Goal: Task Accomplishment & Management: Use online tool/utility

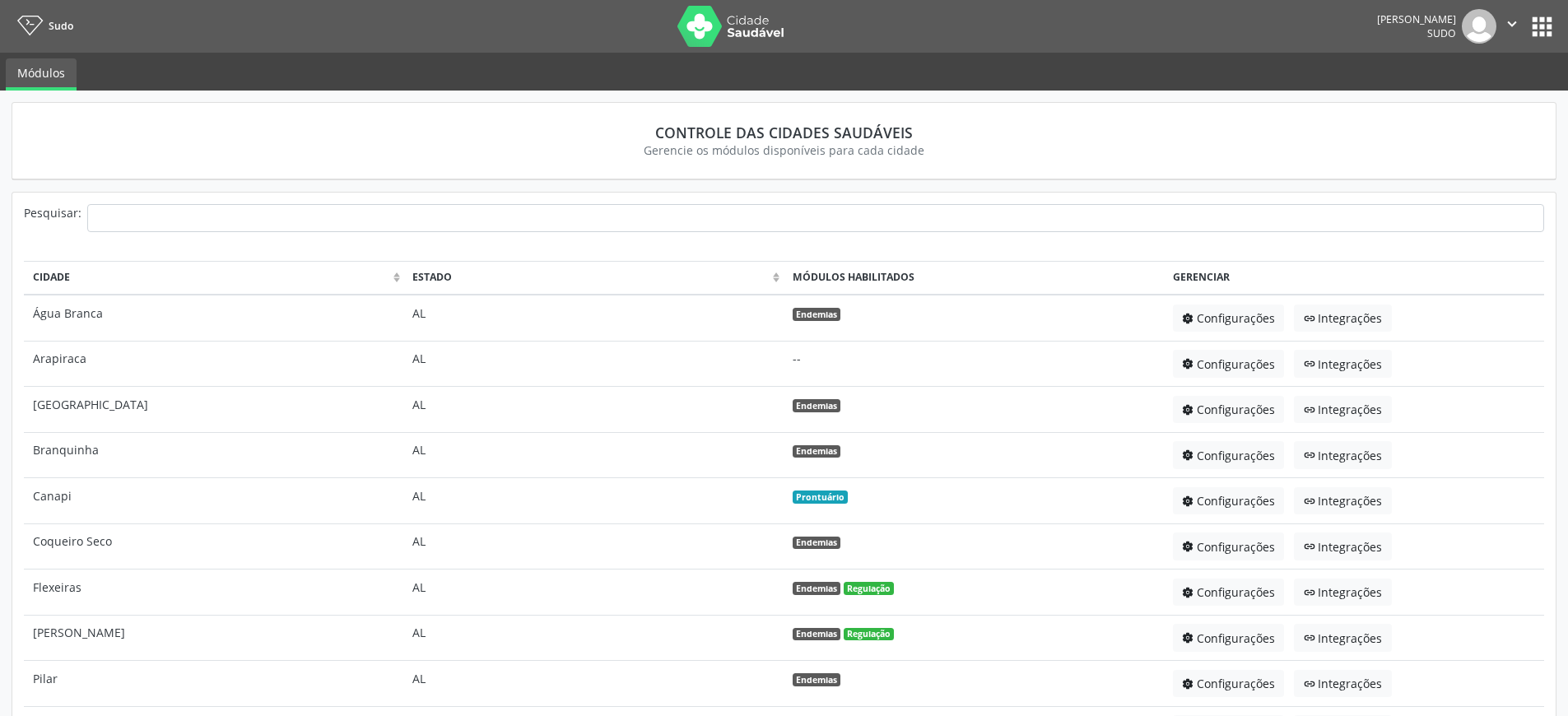
click at [1550, 21] on button "apps" at bounding box center [1542, 27] width 29 height 29
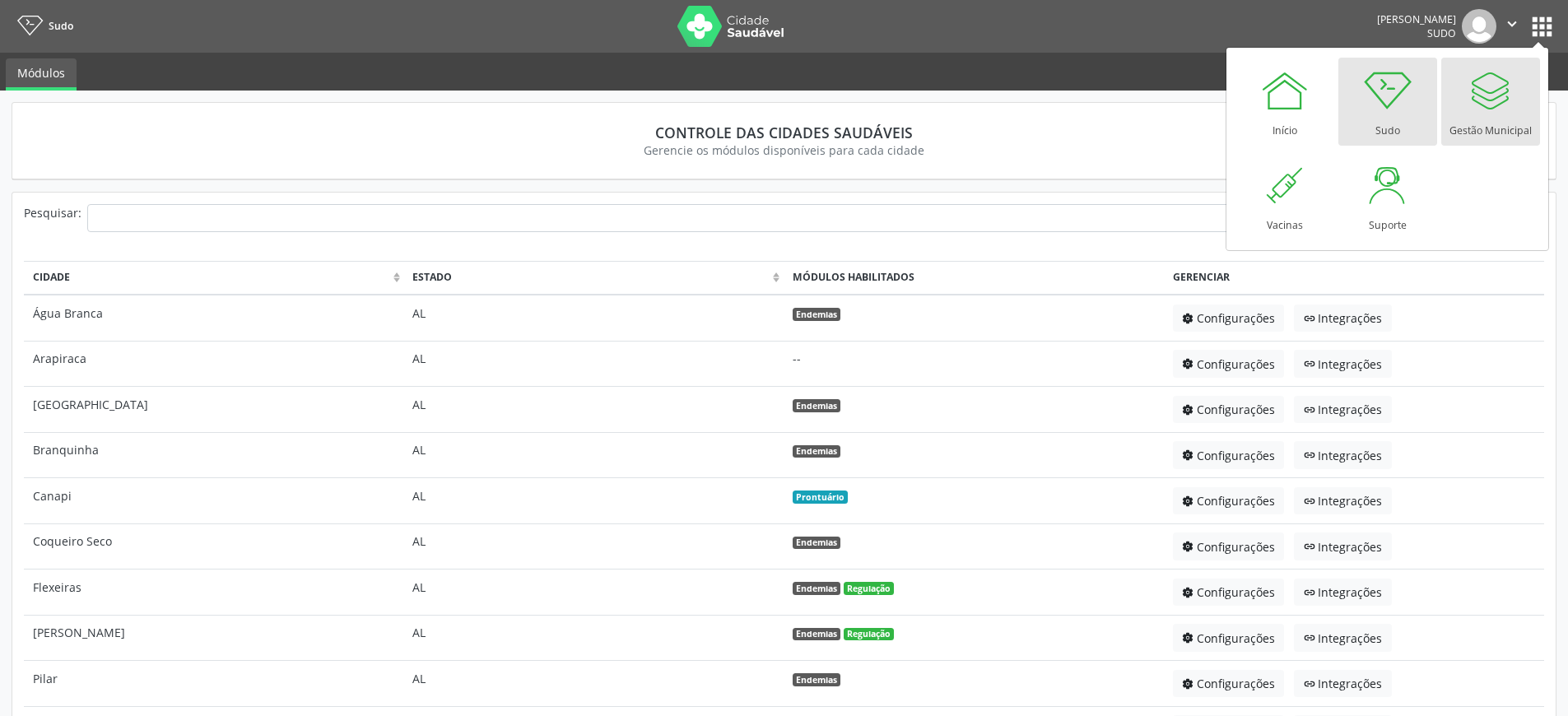
click at [1480, 128] on div "Gestão Municipal" at bounding box center [1491, 126] width 82 height 22
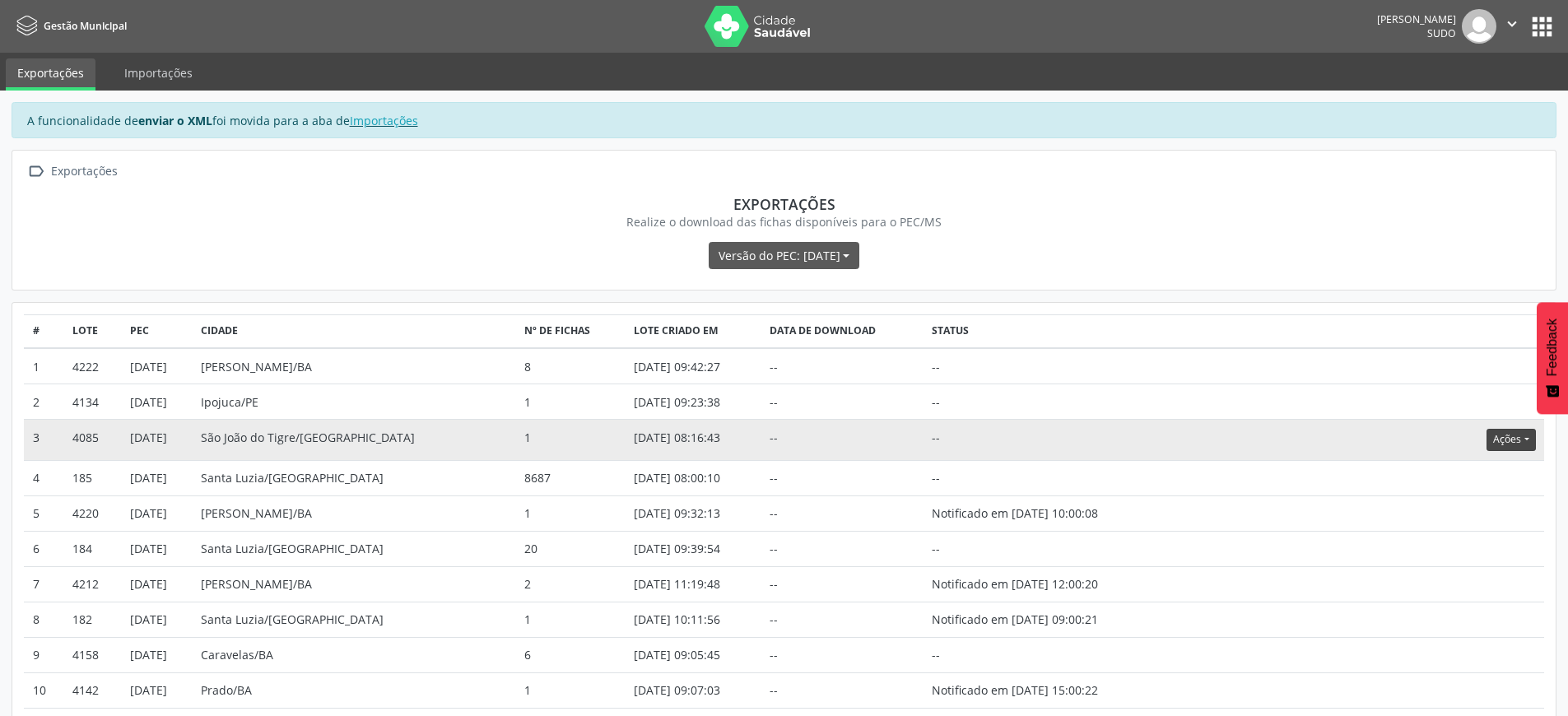
click at [1502, 444] on button "Ações" at bounding box center [1511, 439] width 48 height 22
click at [1456, 544] on link "Atualizar" at bounding box center [1477, 542] width 114 height 23
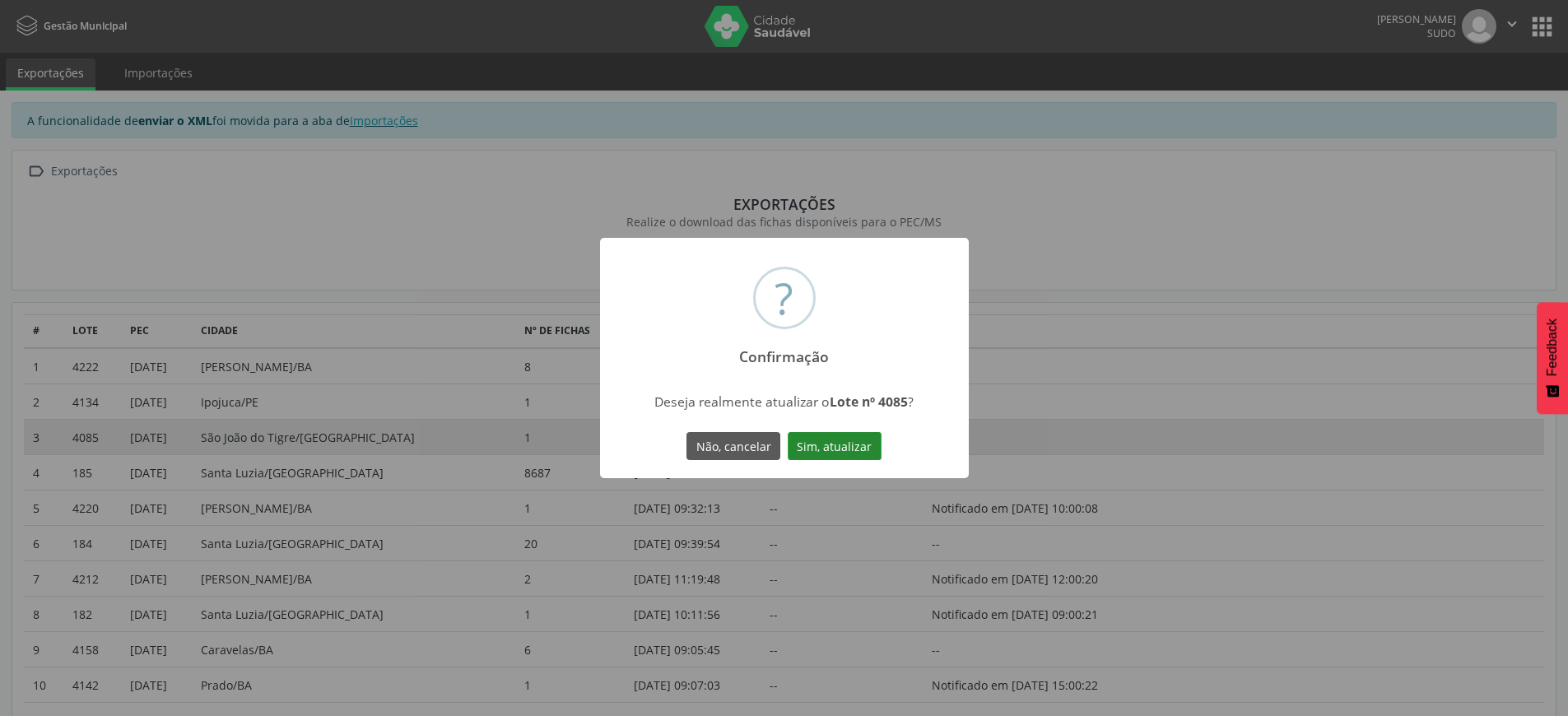
click at [861, 447] on button "Sim, atualizar" at bounding box center [835, 446] width 94 height 28
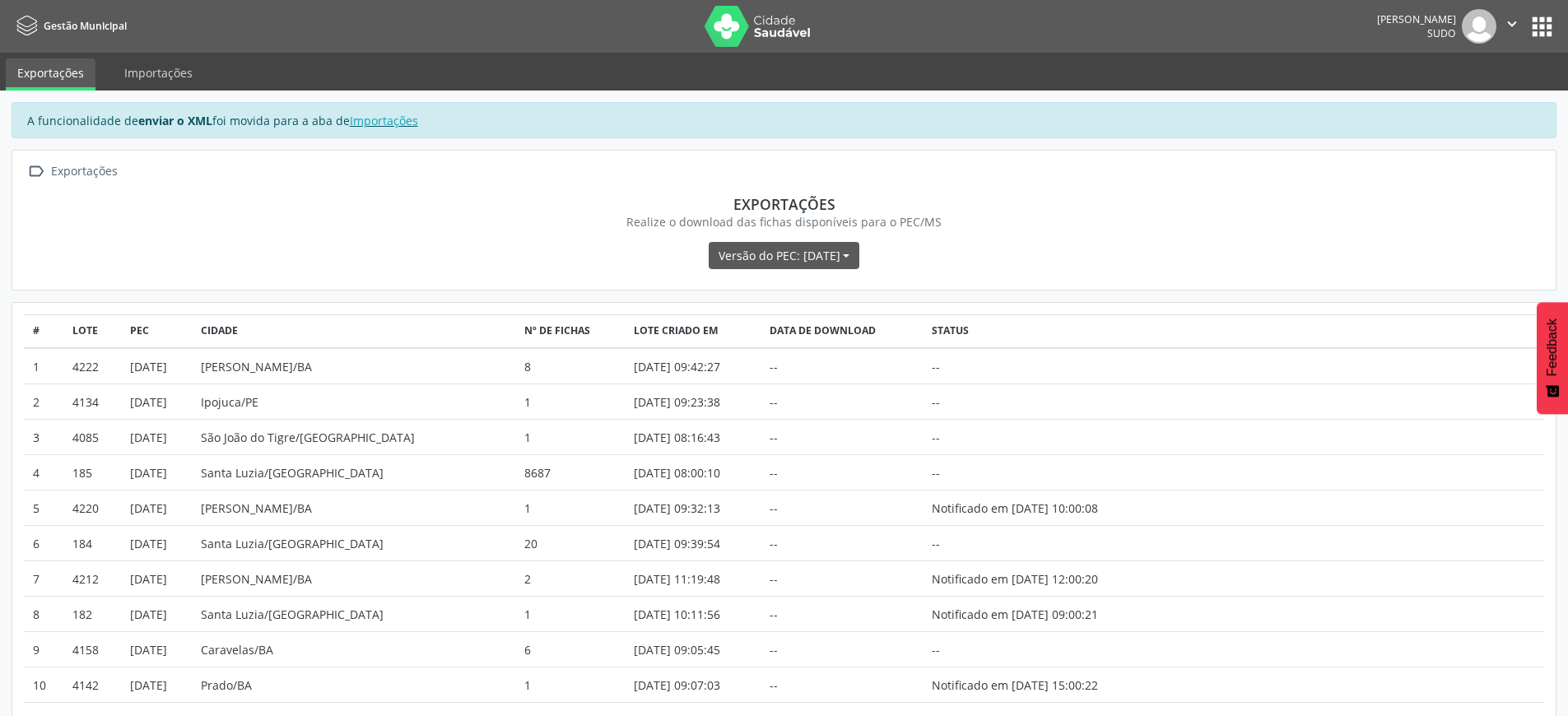
click at [1512, 22] on icon "" at bounding box center [1512, 24] width 18 height 18
click at [1463, 105] on link "Sair" at bounding box center [1470, 101] width 114 height 23
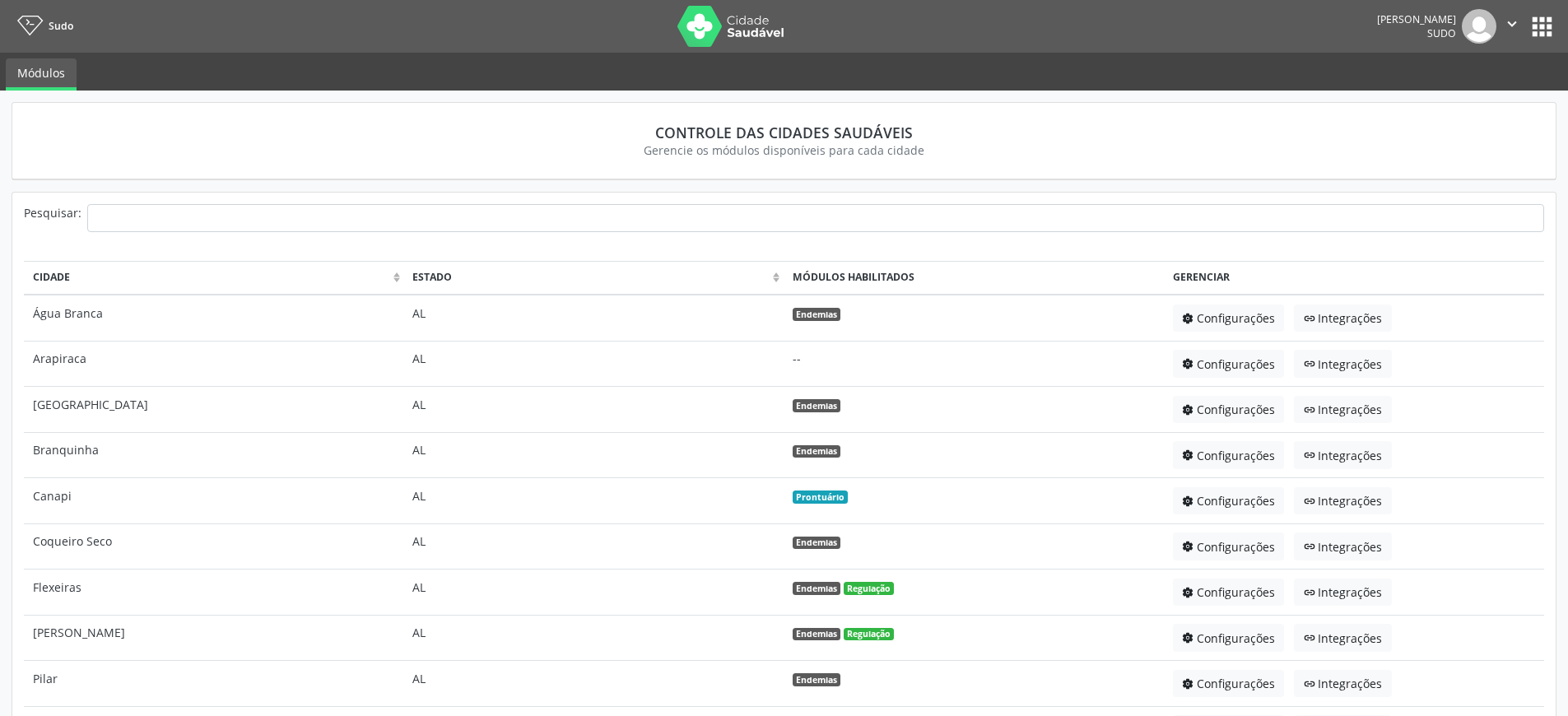
click at [1542, 29] on button "apps" at bounding box center [1542, 27] width 29 height 29
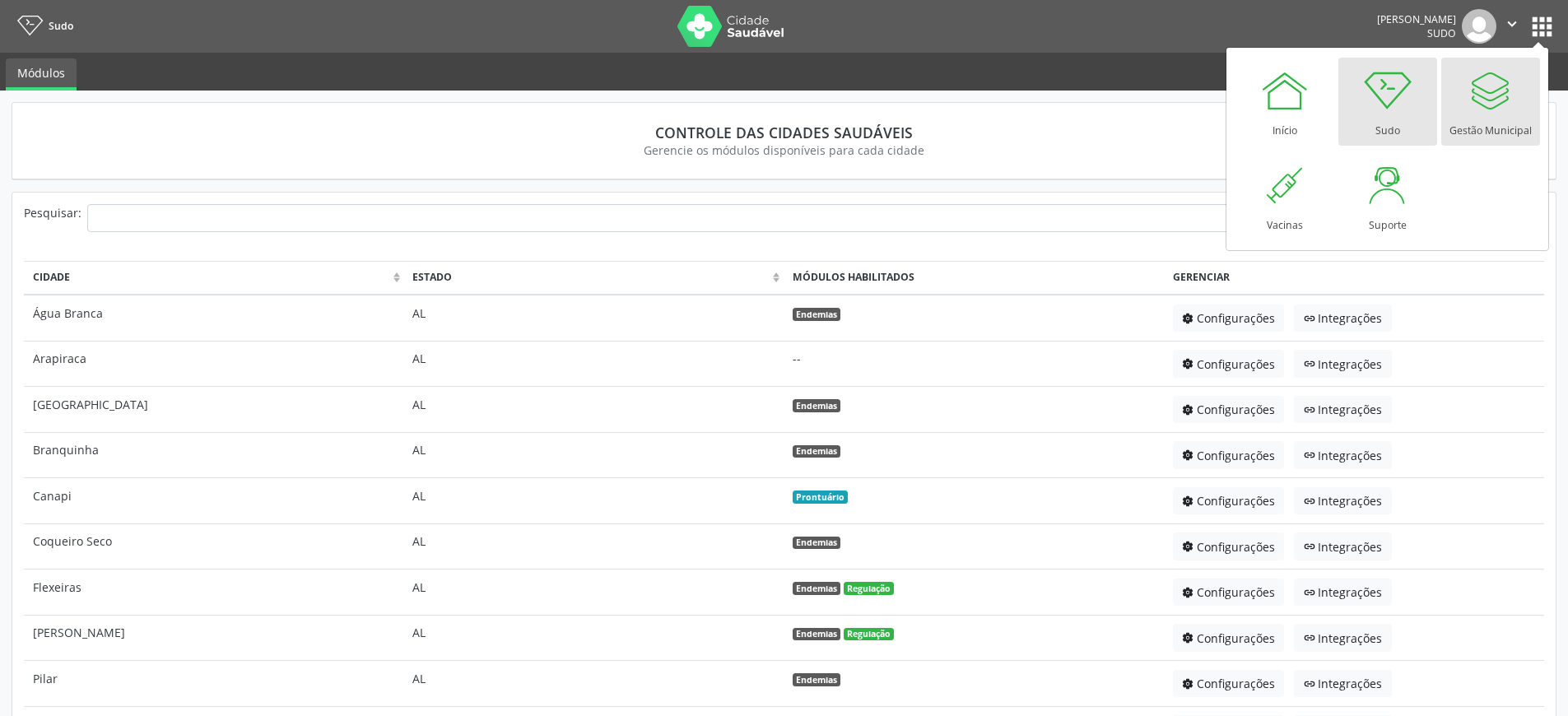
click at [1505, 100] on div at bounding box center [1490, 90] width 49 height 49
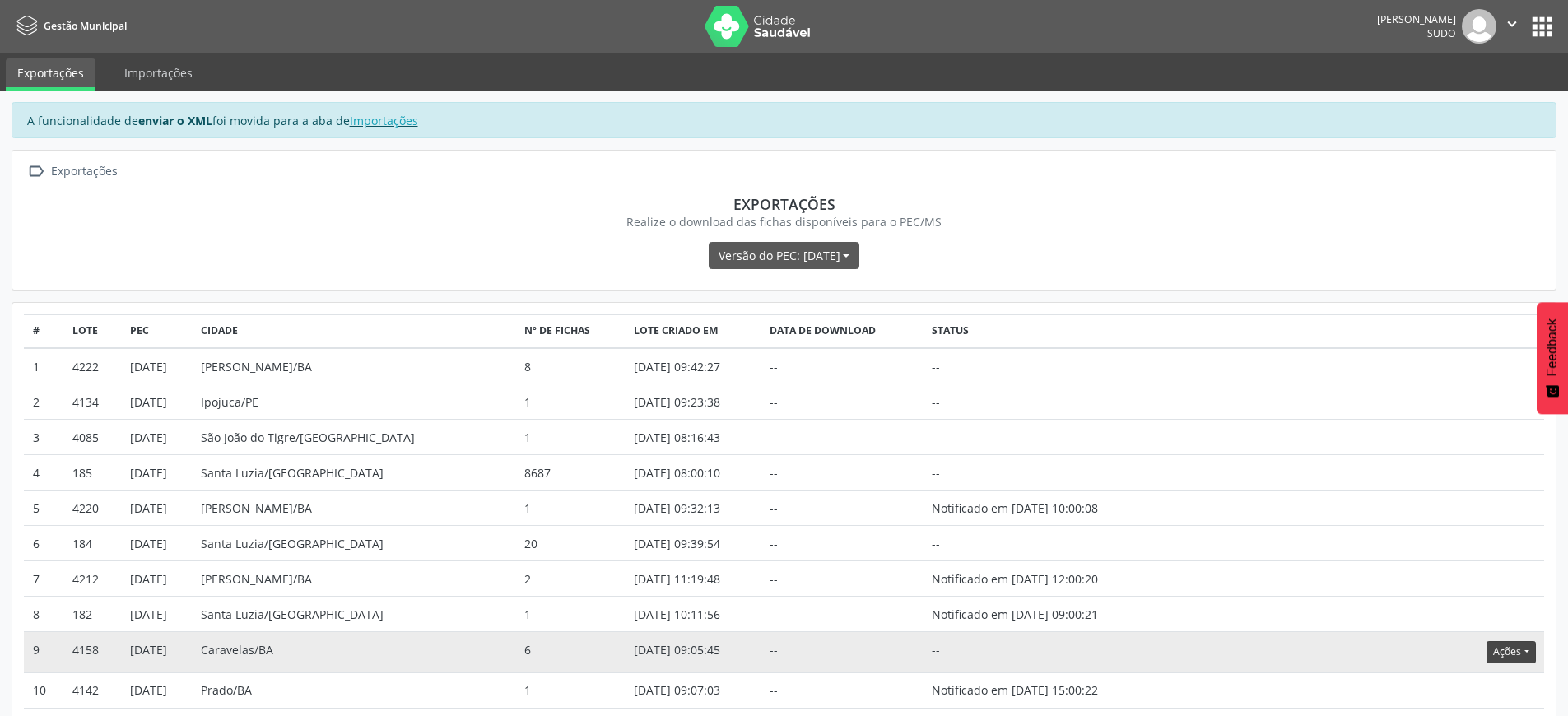
click at [1527, 654] on button "Ações" at bounding box center [1511, 652] width 48 height 22
click at [1464, 625] on link "Atualizar" at bounding box center [1477, 623] width 114 height 23
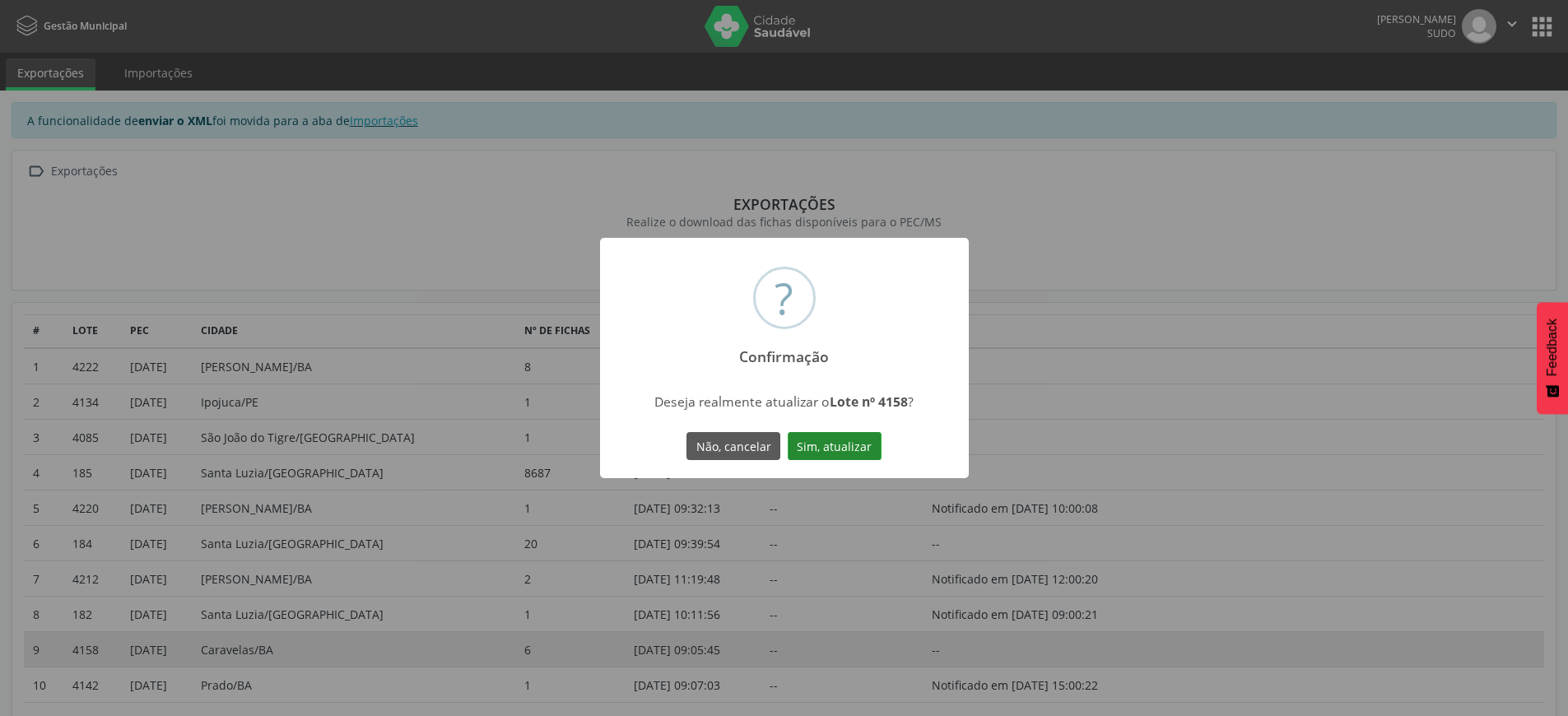
click at [857, 436] on button "Sim, atualizar" at bounding box center [835, 446] width 94 height 28
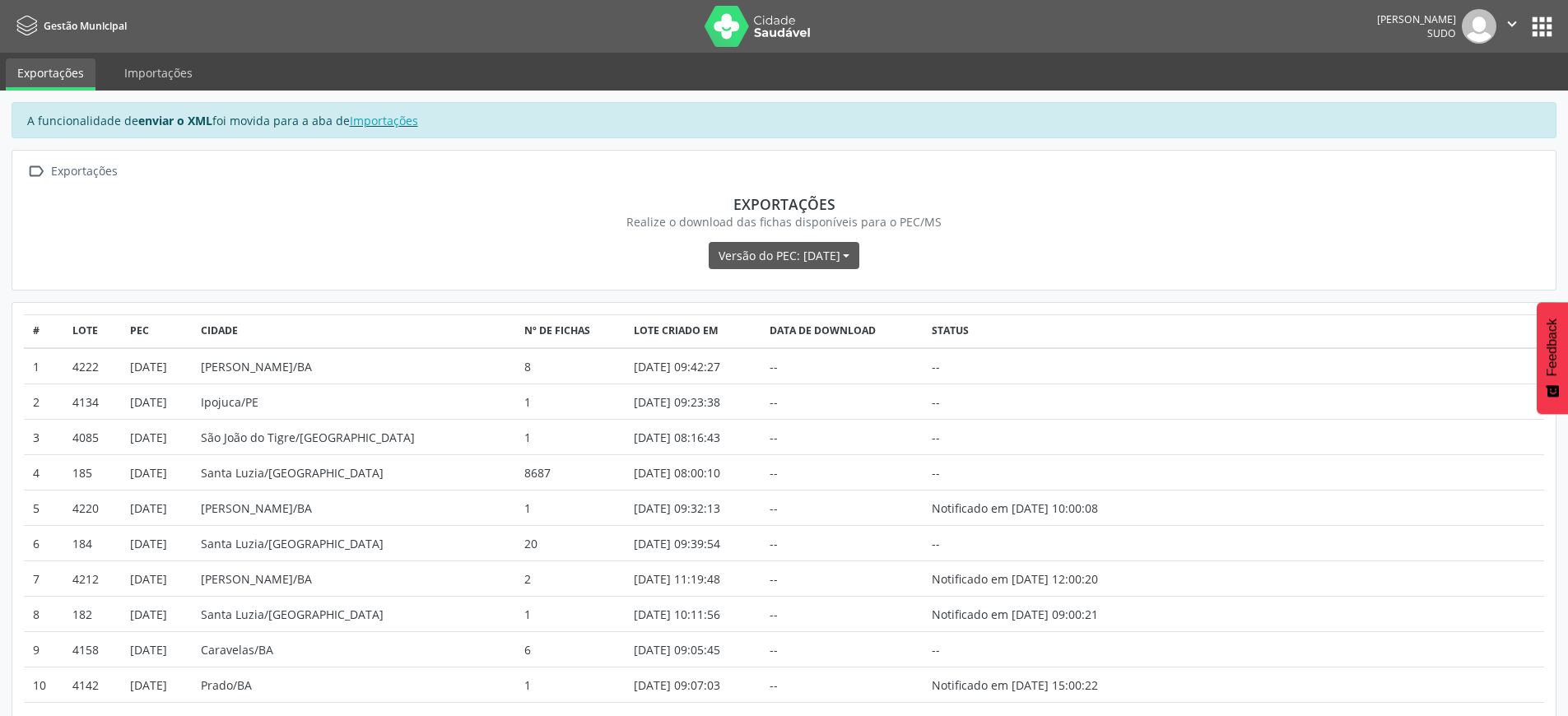
click at [1512, 25] on icon "" at bounding box center [1512, 24] width 18 height 18
click at [1486, 95] on link "Sair" at bounding box center [1470, 101] width 114 height 23
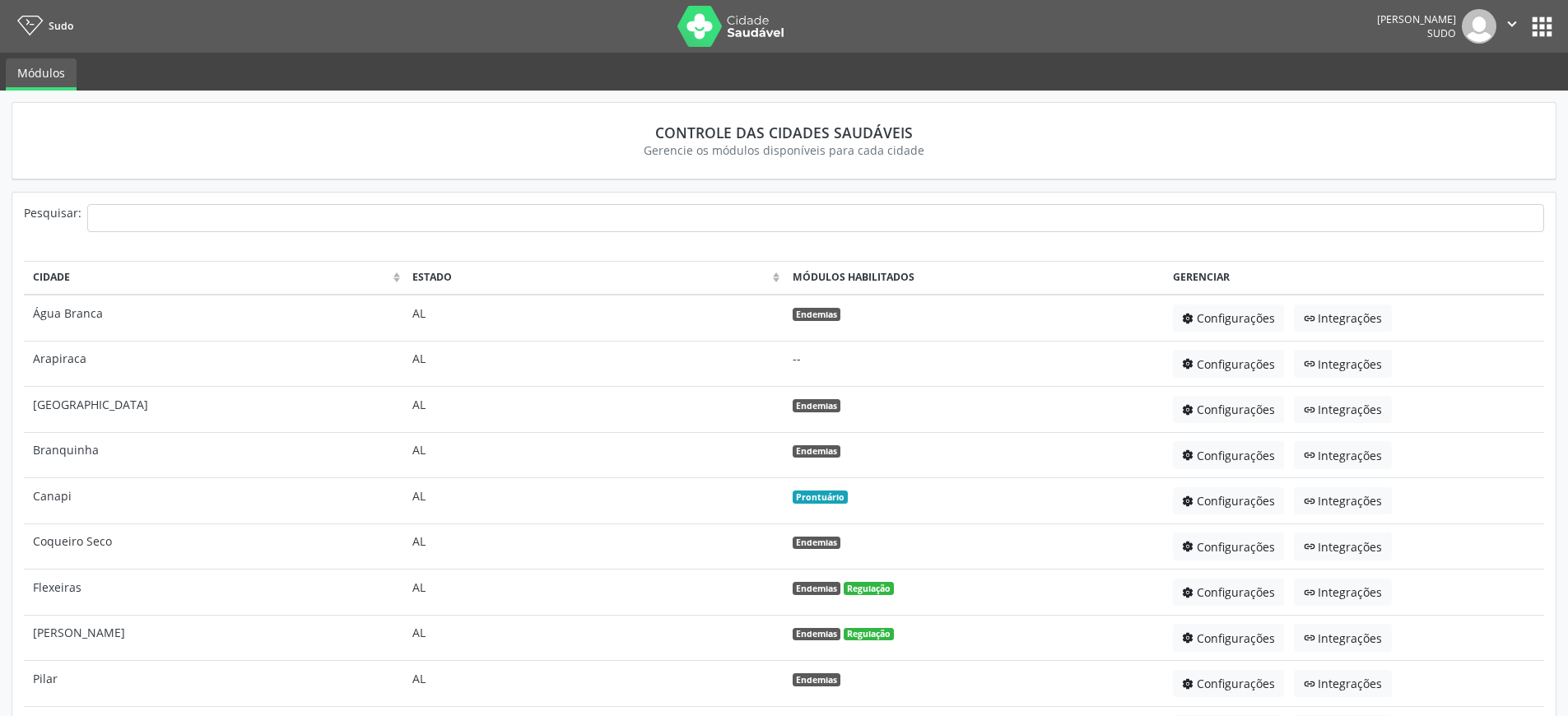
click at [1546, 29] on button "apps" at bounding box center [1542, 27] width 29 height 29
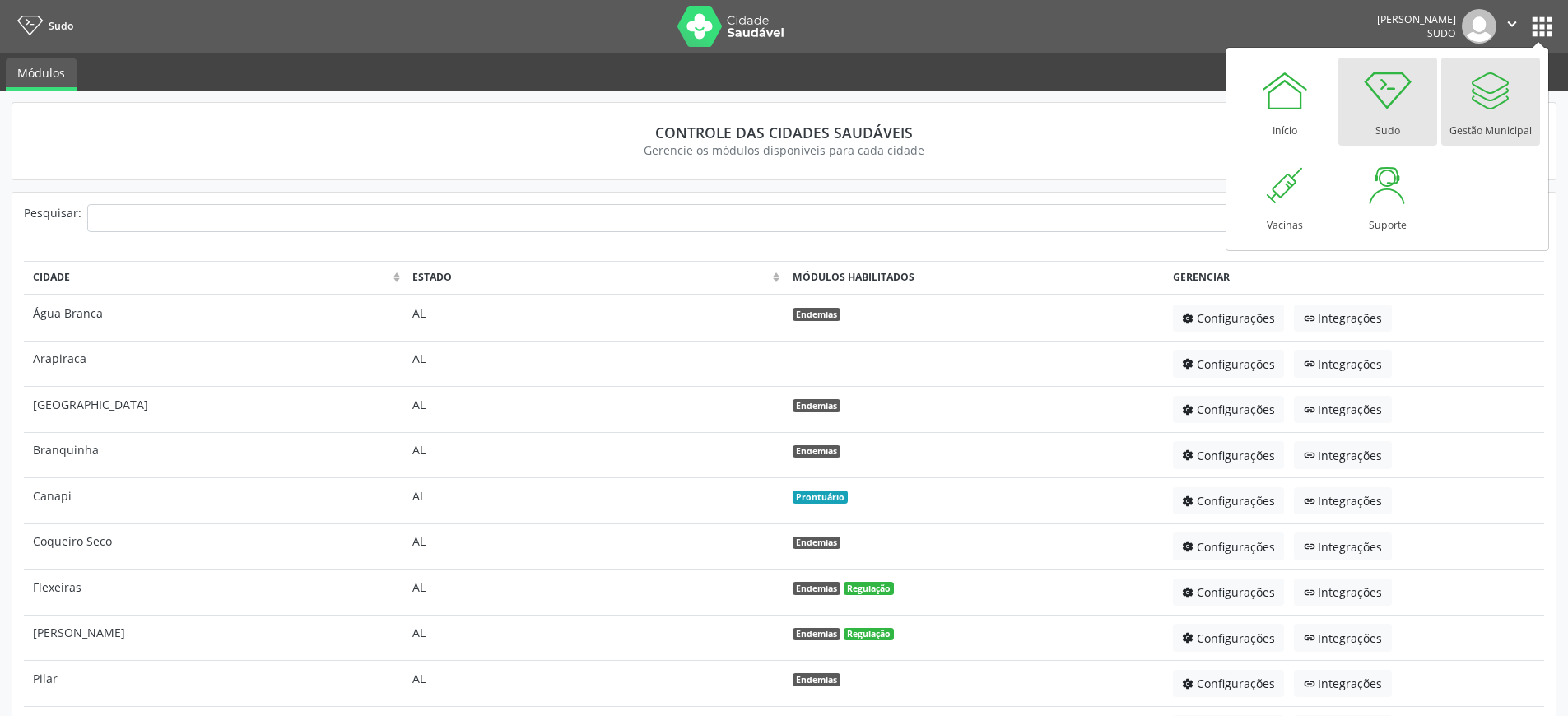
click at [1476, 112] on div at bounding box center [1490, 90] width 49 height 49
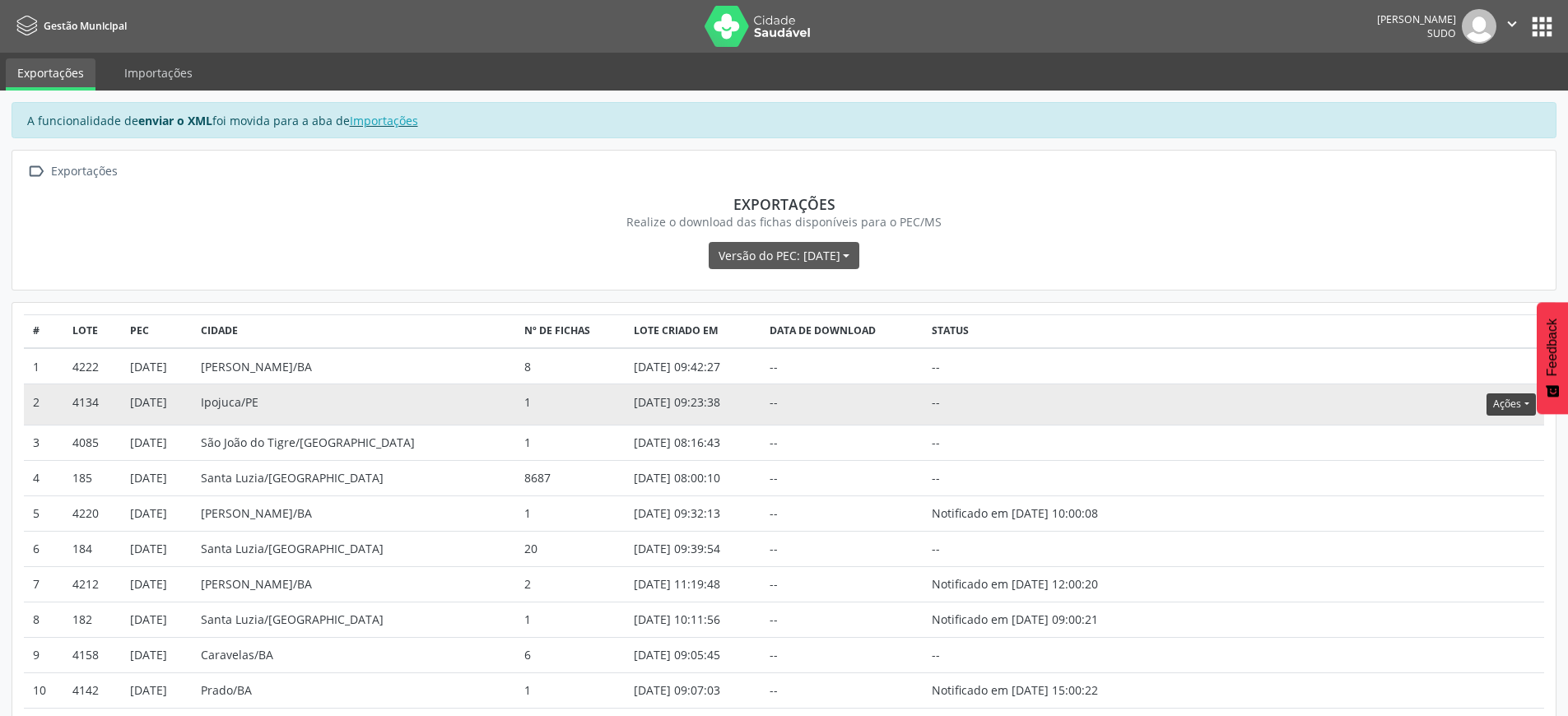
click at [1501, 407] on button "Ações" at bounding box center [1511, 405] width 48 height 22
click at [1475, 511] on link "Atualizar" at bounding box center [1477, 507] width 114 height 23
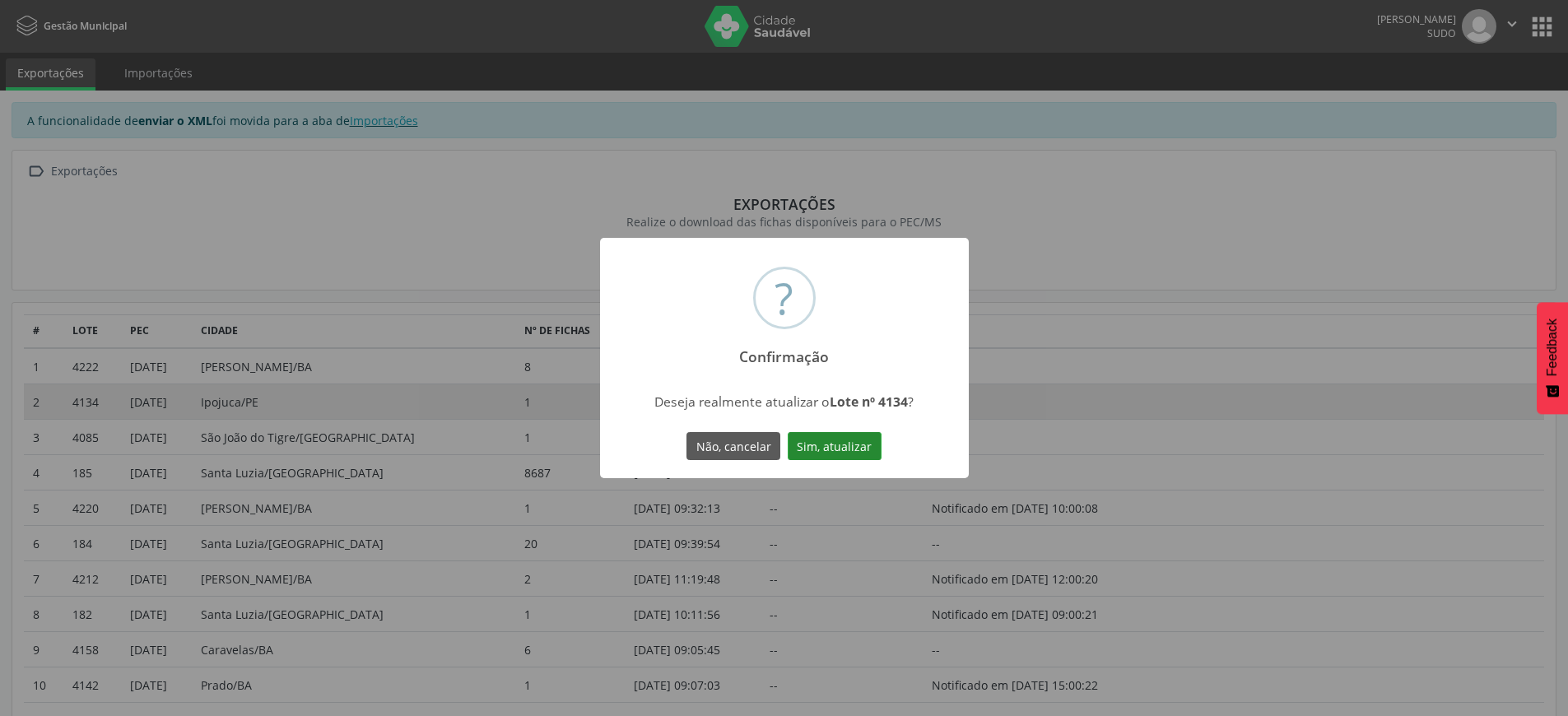
click at [856, 445] on button "Sim, atualizar" at bounding box center [835, 446] width 94 height 28
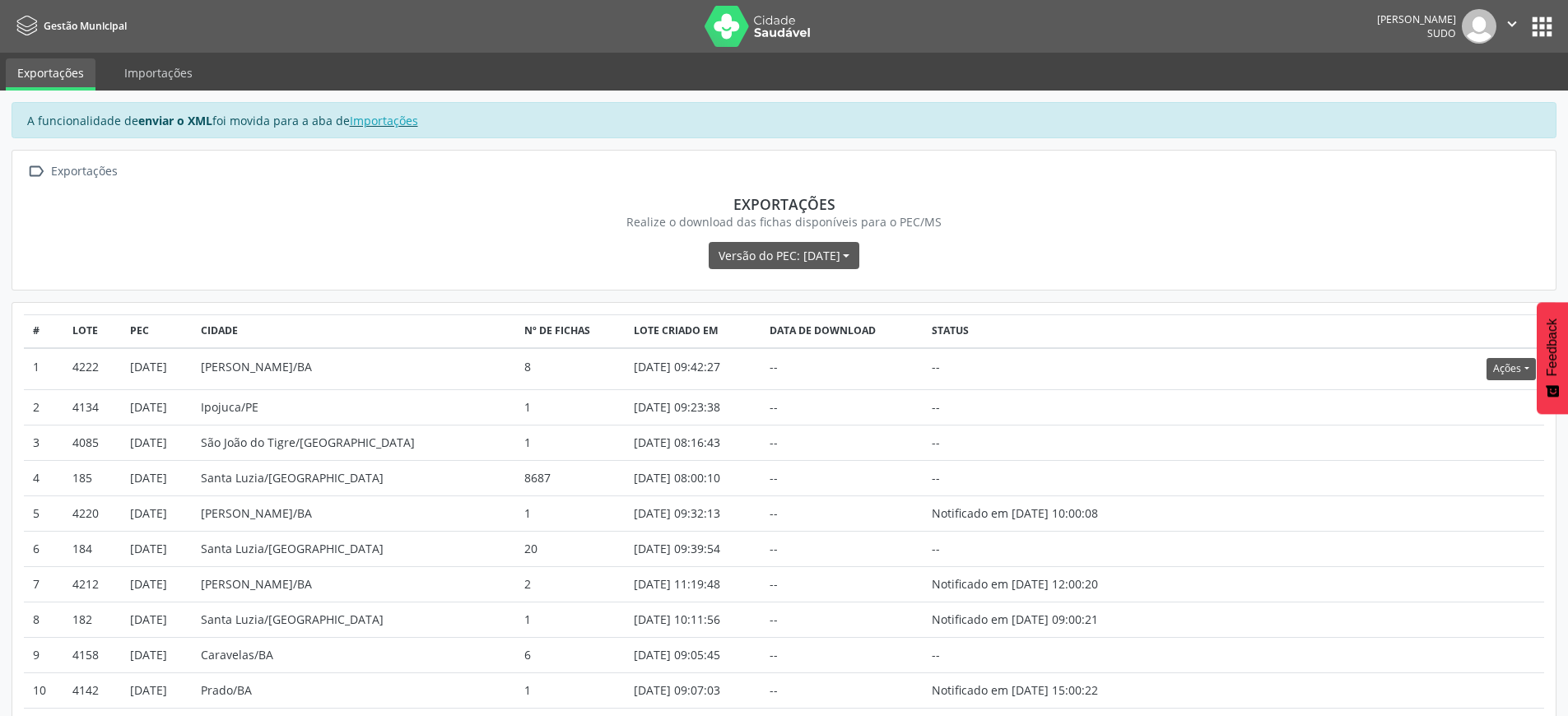
click at [1545, 29] on button "apps" at bounding box center [1542, 27] width 29 height 29
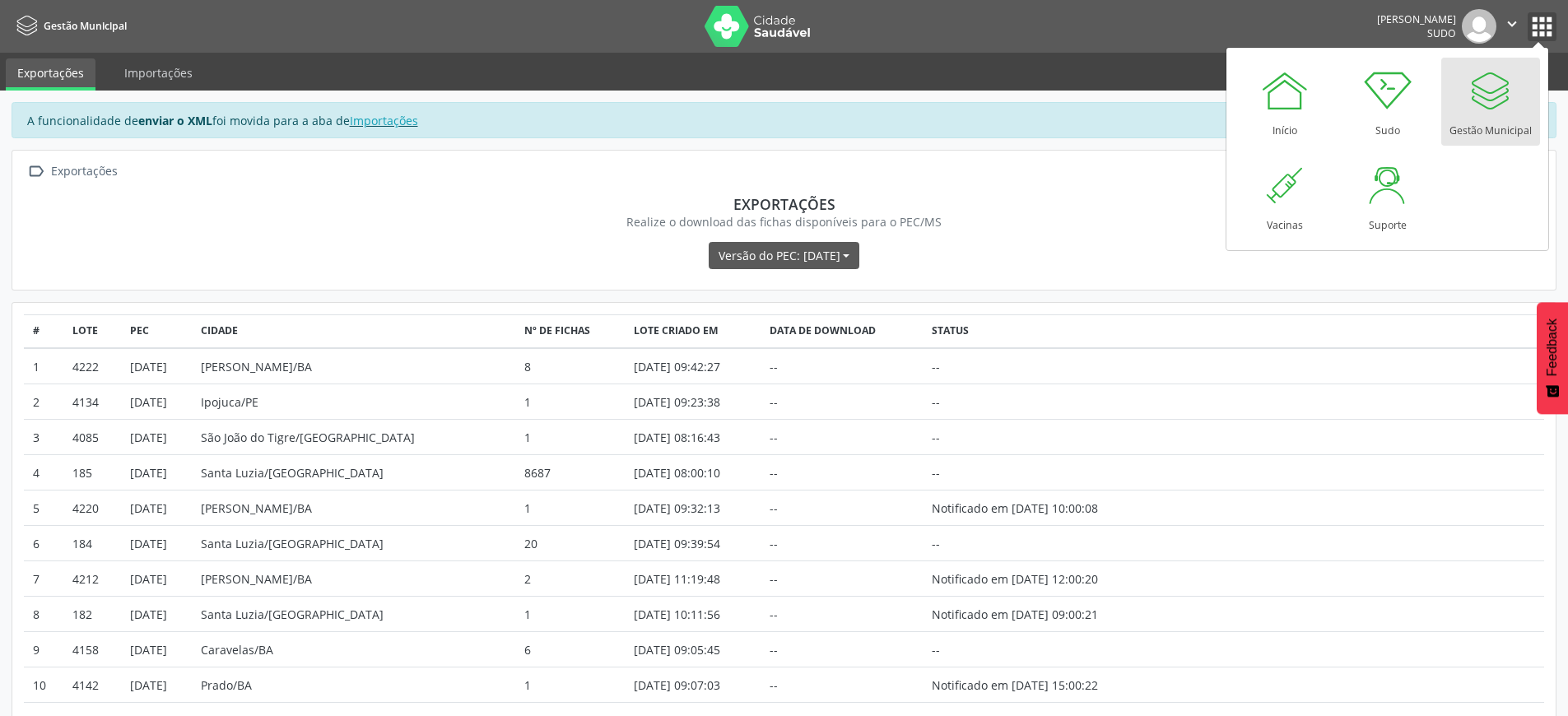
click at [1521, 30] on button "" at bounding box center [1512, 27] width 32 height 35
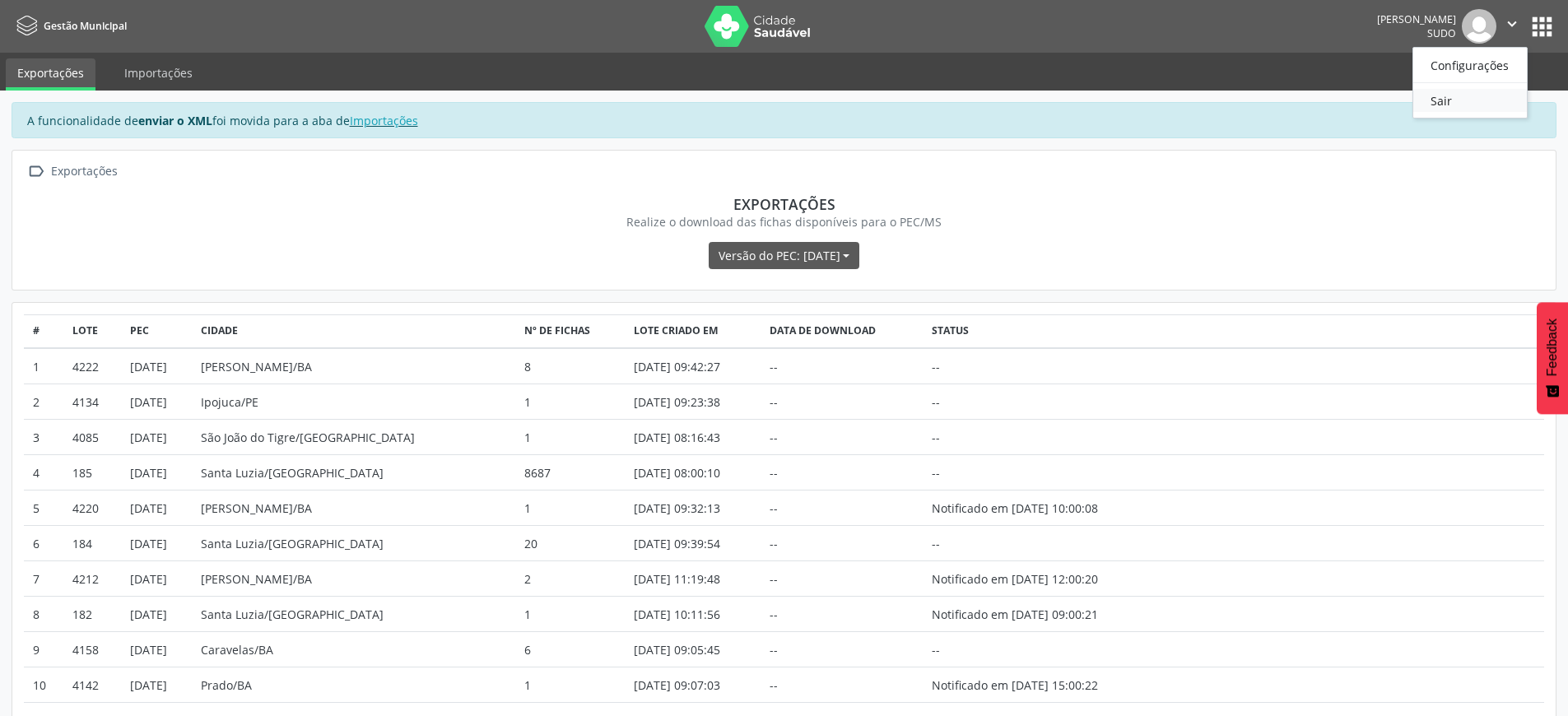
click at [1468, 105] on link "Sair" at bounding box center [1470, 101] width 114 height 23
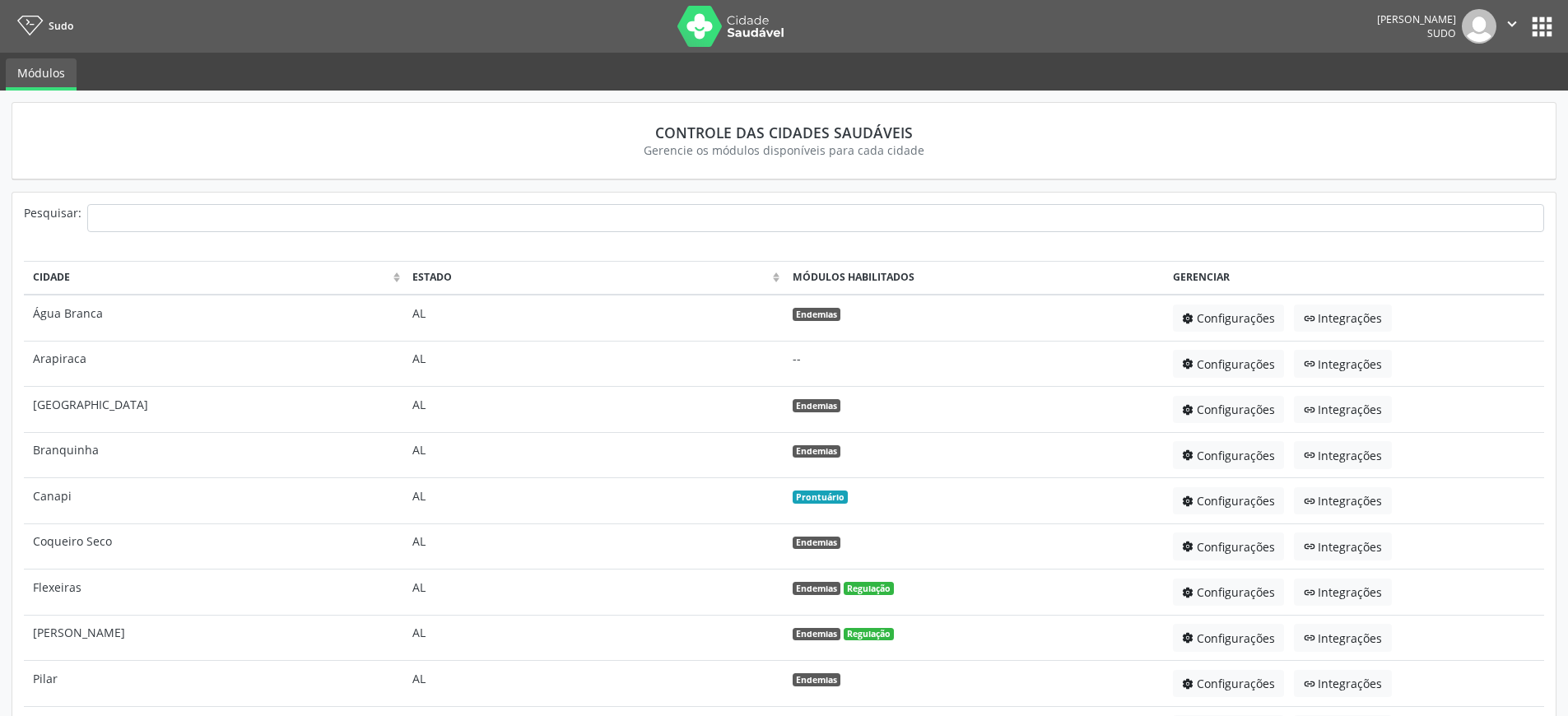
click at [1546, 26] on button "apps" at bounding box center [1542, 27] width 29 height 29
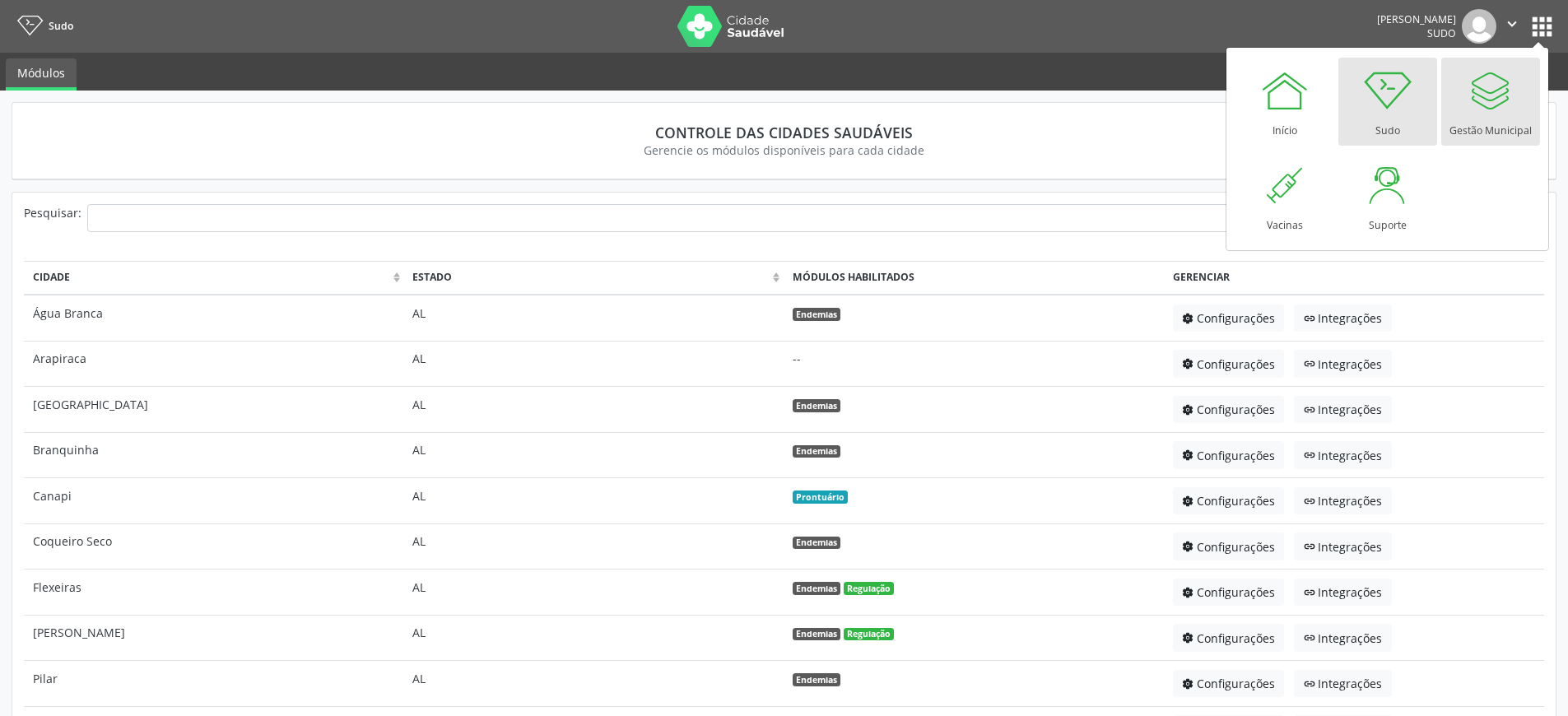
click at [1520, 96] on link "Gestão Municipal" at bounding box center [1491, 101] width 99 height 88
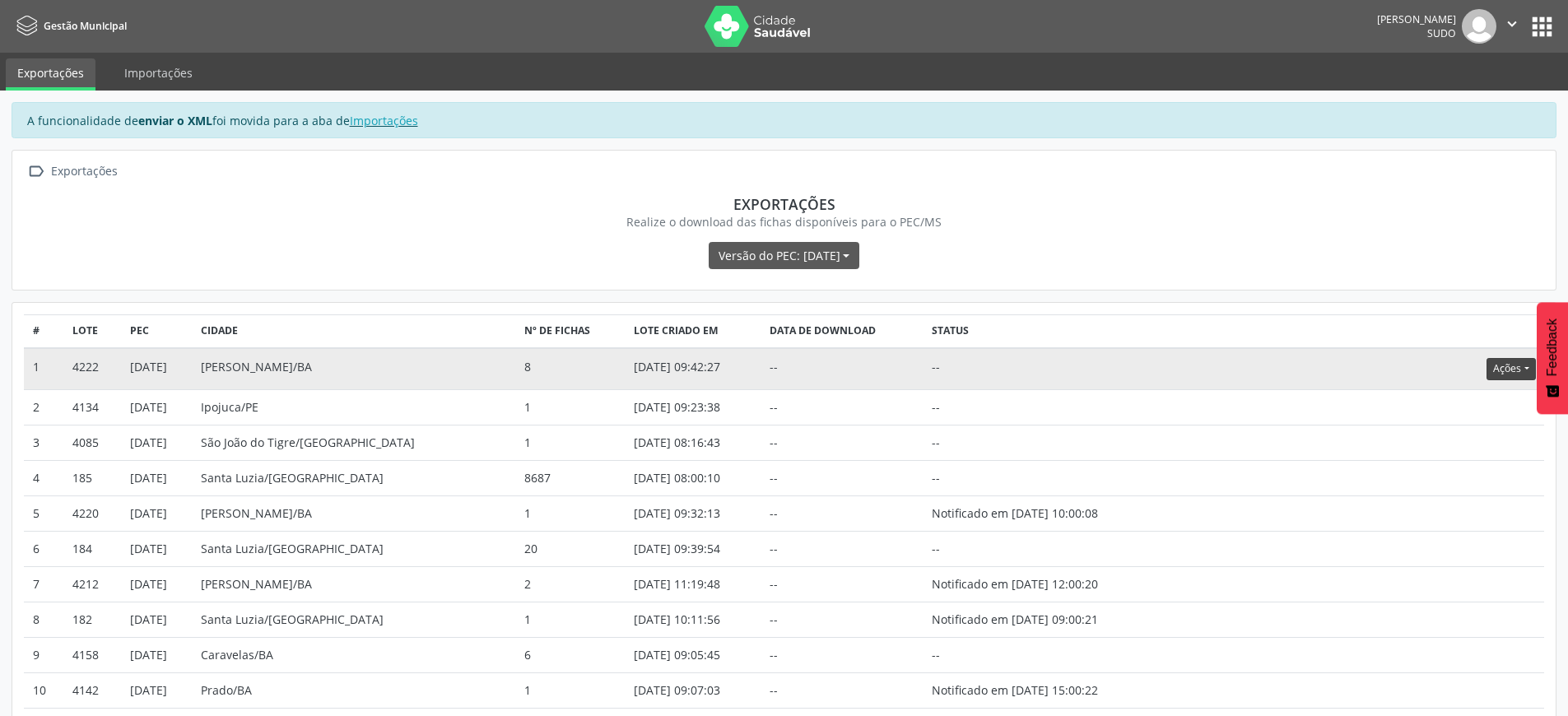
click at [1510, 375] on button "Ações" at bounding box center [1511, 369] width 48 height 22
click at [1480, 472] on link "Atualizar" at bounding box center [1477, 471] width 114 height 23
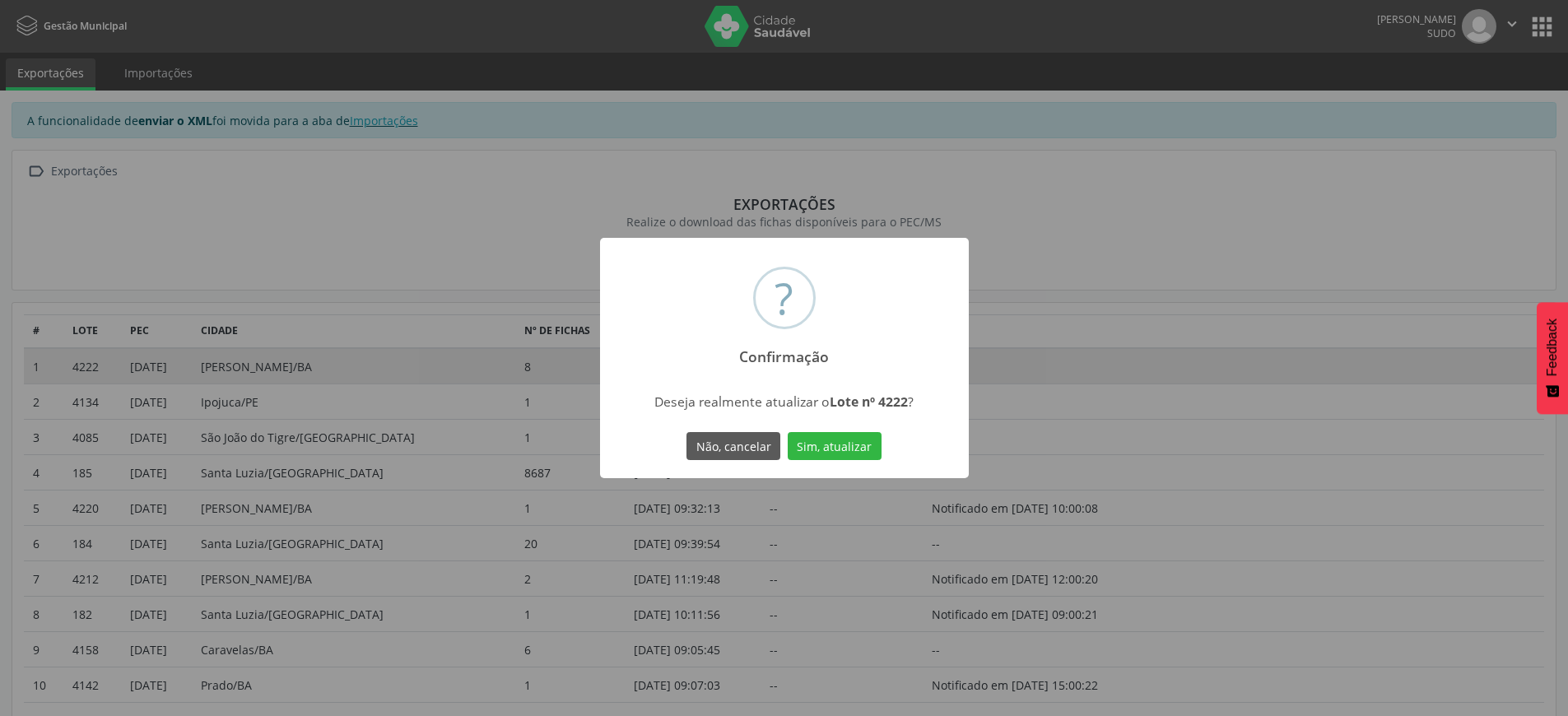
drag, startPoint x: 830, startPoint y: 444, endPoint x: 630, endPoint y: 327, distance: 231.7
click at [831, 444] on button "Sim, atualizar" at bounding box center [835, 446] width 94 height 28
